Goal: Information Seeking & Learning: Learn about a topic

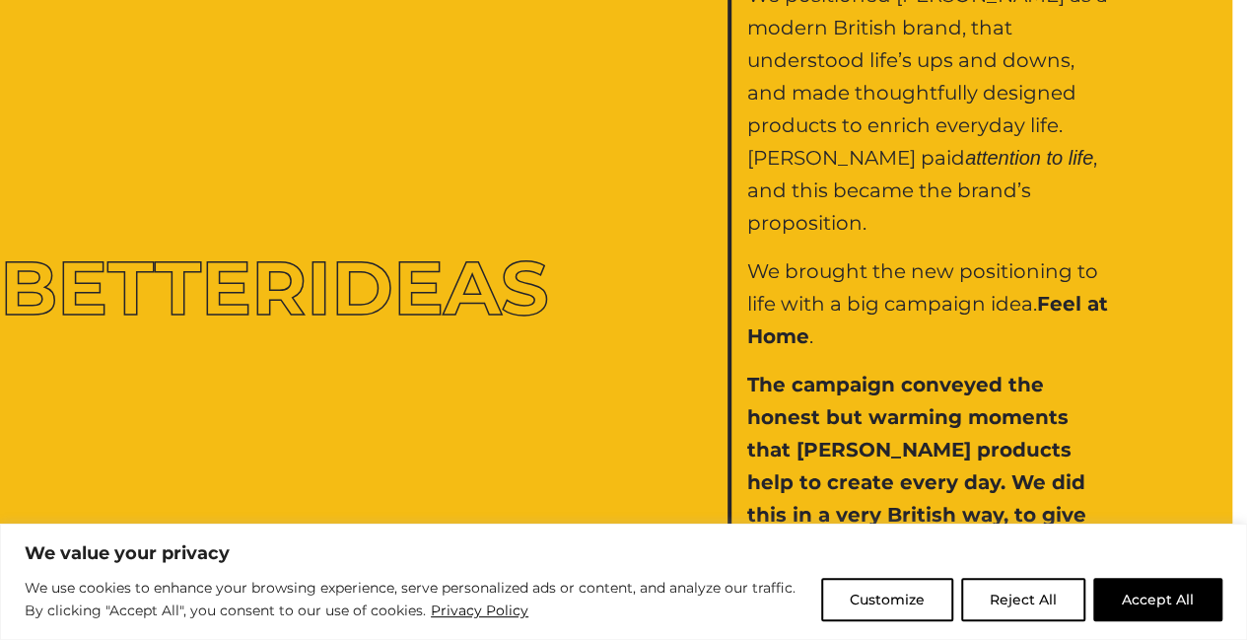
scroll to position [3230, 0]
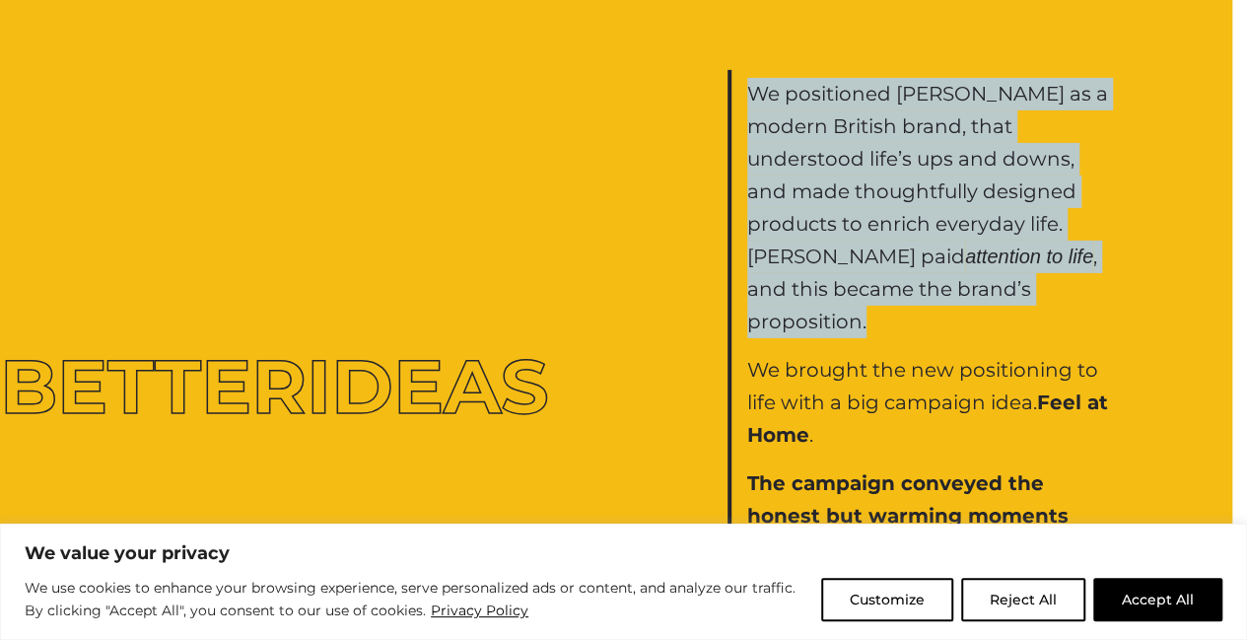
drag, startPoint x: 751, startPoint y: 83, endPoint x: 873, endPoint y: 309, distance: 256.3
click at [873, 309] on p "We positioned [PERSON_NAME] as a modern British brand, that understood life’s u…" at bounding box center [930, 208] width 367 height 260
drag, startPoint x: 873, startPoint y: 309, endPoint x: 847, endPoint y: 181, distance: 129.8
copy p "We positioned [PERSON_NAME] as a modern British brand, that understood life’s u…"
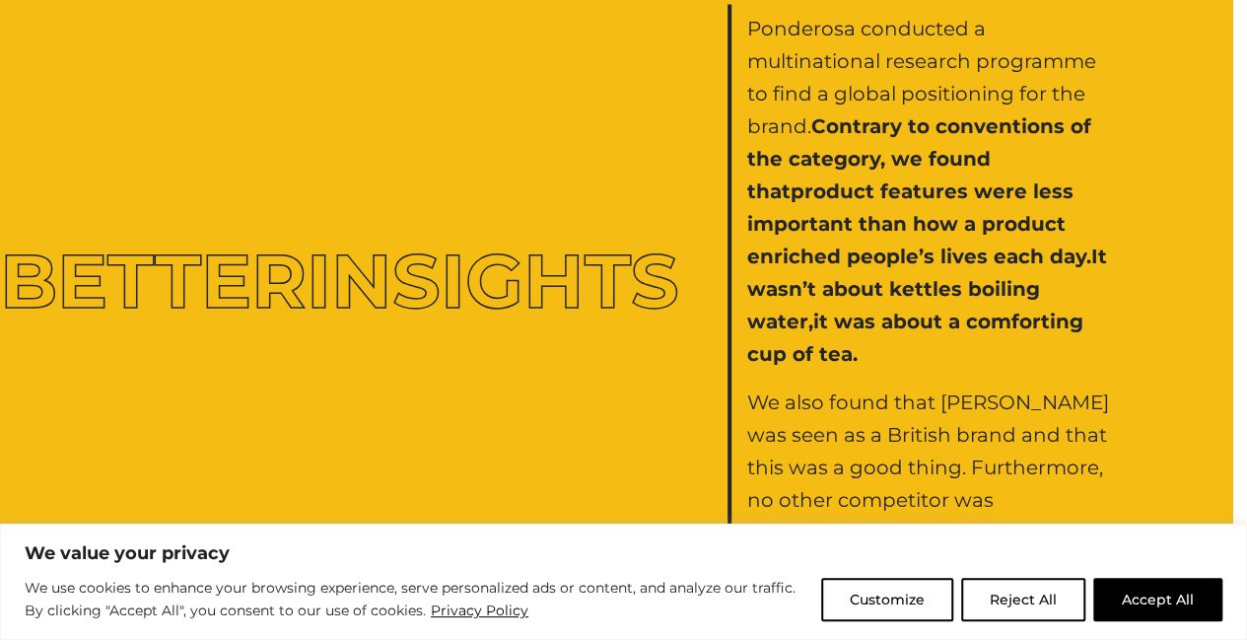
scroll to position [1874, 0]
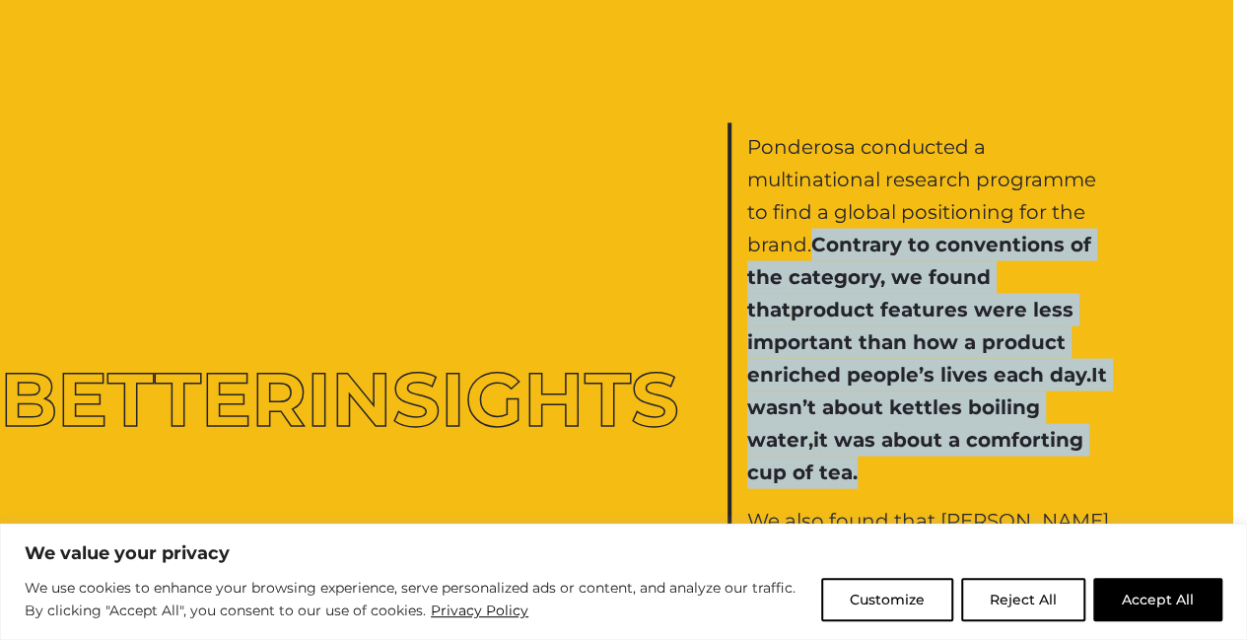
drag, startPoint x: 815, startPoint y: 238, endPoint x: 934, endPoint y: 460, distance: 251.5
click at [934, 460] on p "Ponderosa conducted a multinational research programme to find a global positio…" at bounding box center [930, 310] width 367 height 358
drag, startPoint x: 934, startPoint y: 460, endPoint x: 834, endPoint y: 362, distance: 139.5
copy p "Contrary to conventions of the category, we found that product features were le…"
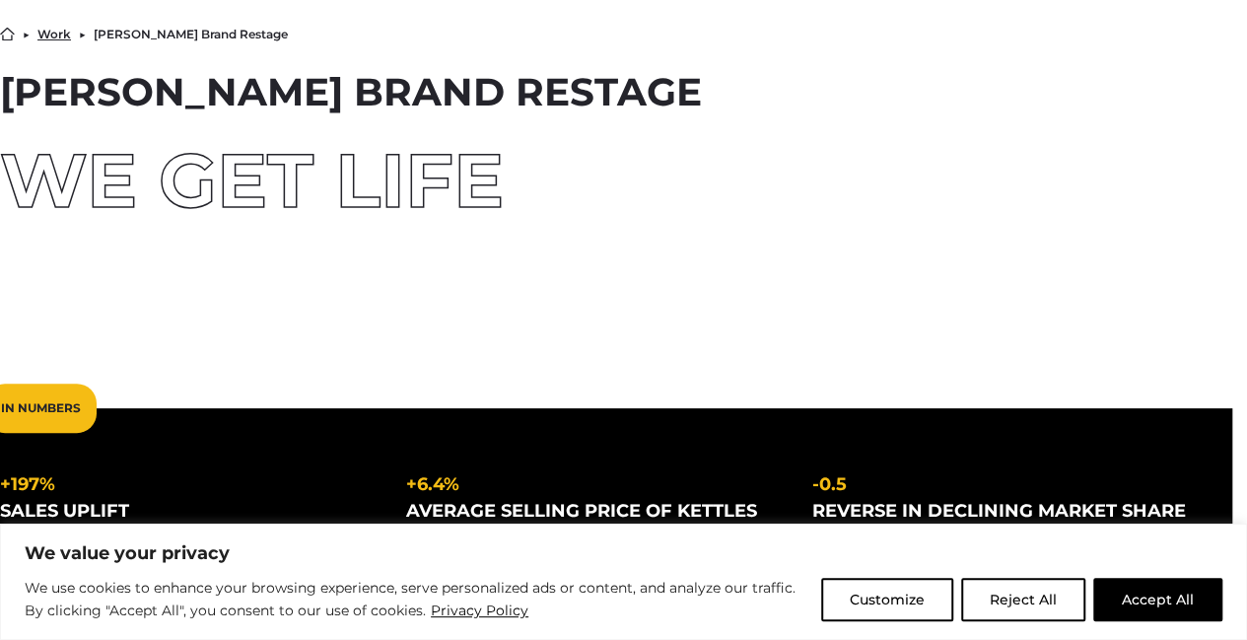
scroll to position [0, 0]
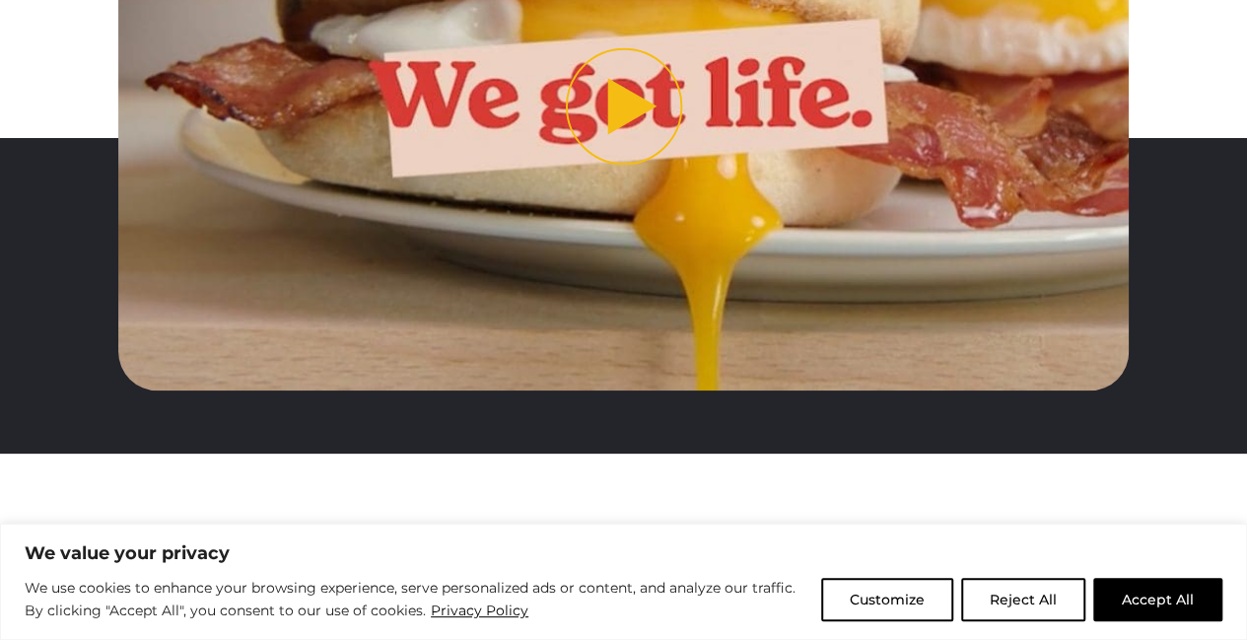
scroll to position [887, 0]
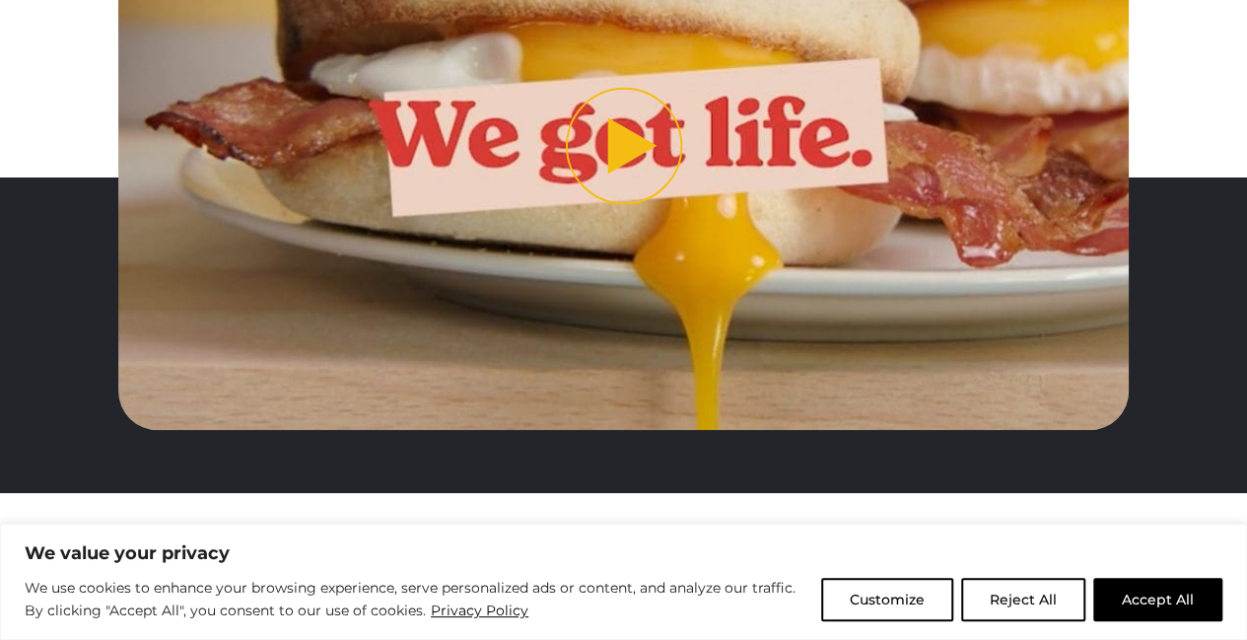
click at [617, 208] on button "Play video" at bounding box center [623, 146] width 1010 height 568
